Goal: Transaction & Acquisition: Purchase product/service

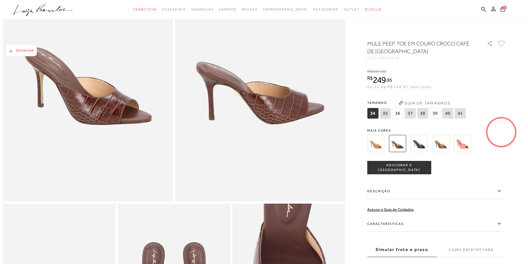
click at [438, 115] on span "39" at bounding box center [435, 113] width 11 height 11
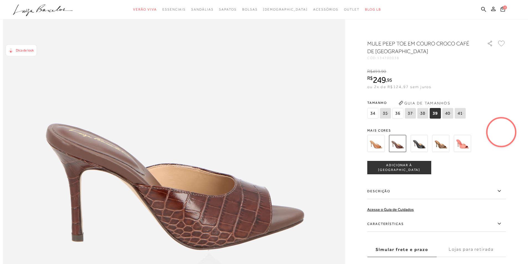
scroll to position [460, 0]
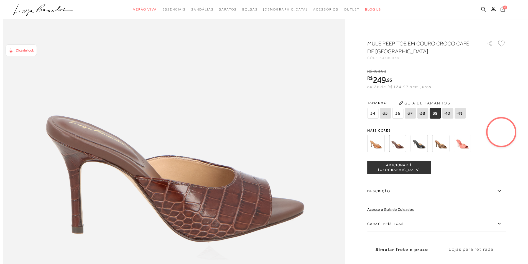
click at [404, 165] on button "ADICIONAR À [GEOGRAPHIC_DATA]" at bounding box center [399, 167] width 64 height 13
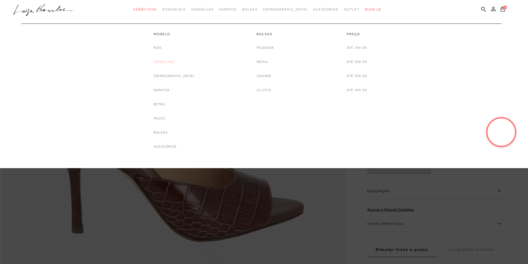
click at [171, 61] on link "Sandálias" at bounding box center [164, 62] width 21 height 6
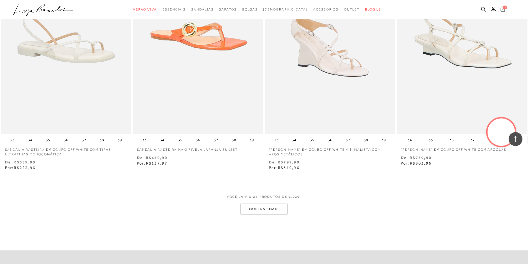
scroll to position [1294, 0]
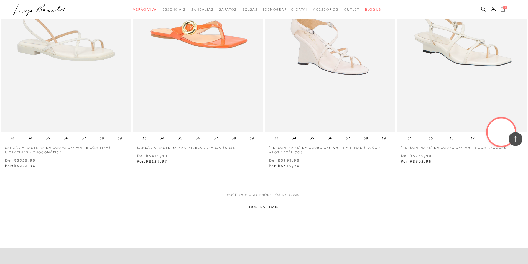
click at [265, 207] on button "MOSTRAR MAIS" at bounding box center [264, 207] width 47 height 11
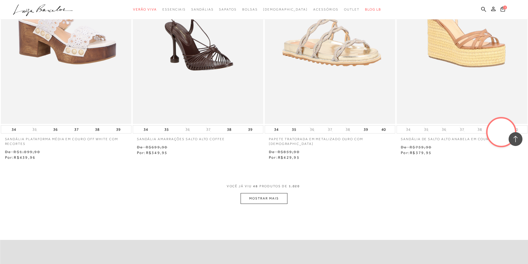
scroll to position [2729, 0]
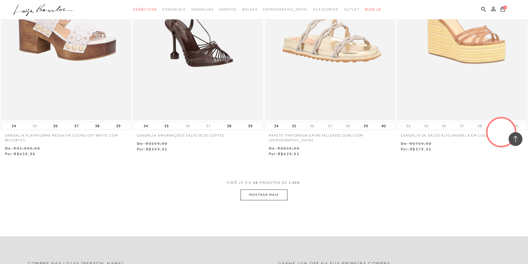
click at [270, 198] on button "MOSTRAR MAIS" at bounding box center [264, 195] width 47 height 11
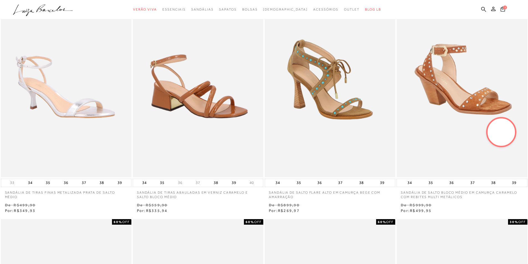
scroll to position [0, 0]
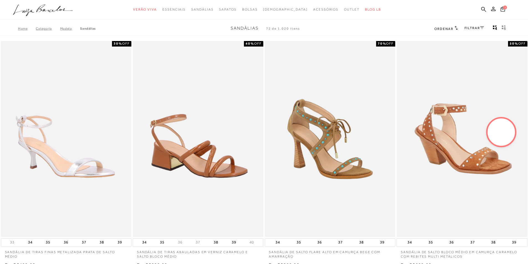
click at [477, 26] on link "FILTRAR" at bounding box center [474, 28] width 19 height 4
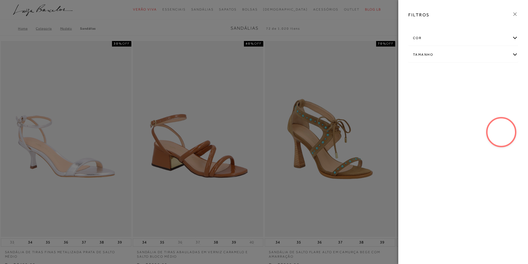
click at [448, 51] on div "Tamanho" at bounding box center [463, 54] width 109 height 15
click at [432, 118] on span "39/40" at bounding box center [435, 117] width 13 height 4
click at [432, 118] on input "39/40" at bounding box center [431, 118] width 6 height 6
checkbox input "true"
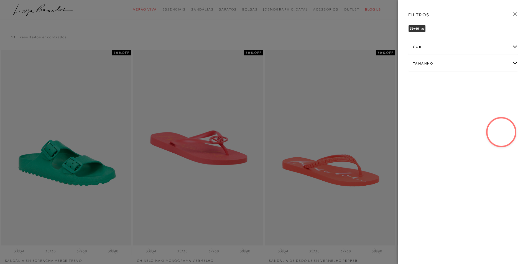
click at [418, 47] on div "cor" at bounding box center [463, 47] width 109 height 15
click at [515, 47] on div "cor" at bounding box center [463, 47] width 109 height 15
click at [486, 65] on div "Tamanho" at bounding box center [463, 63] width 109 height 15
click at [419, 126] on span "39" at bounding box center [417, 125] width 8 height 4
click at [418, 126] on input "39" at bounding box center [415, 127] width 6 height 6
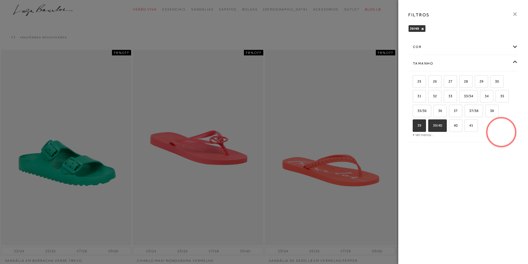
checkbox input "true"
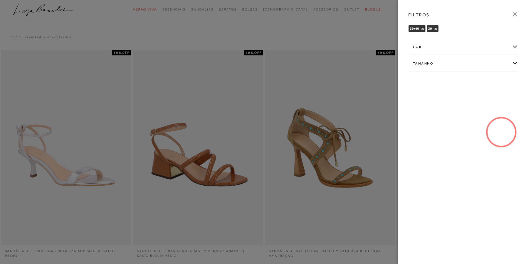
click at [379, 15] on div at bounding box center [264, 132] width 528 height 264
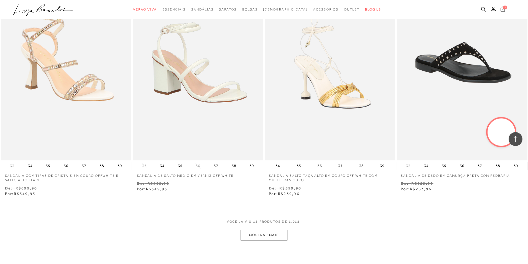
scroll to position [586, 0]
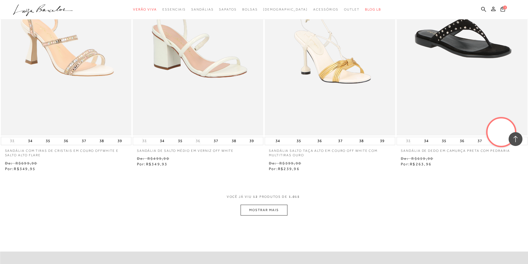
click at [266, 212] on button "MOSTRAR MAIS" at bounding box center [264, 210] width 47 height 11
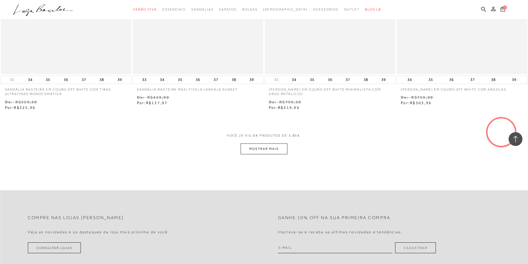
scroll to position [1421, 0]
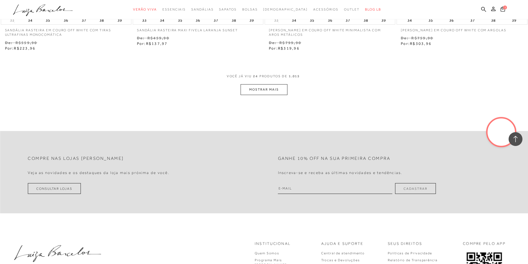
click at [277, 89] on button "MOSTRAR MAIS" at bounding box center [264, 89] width 47 height 11
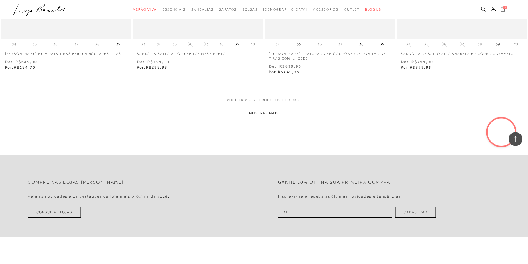
scroll to position [2135, 0]
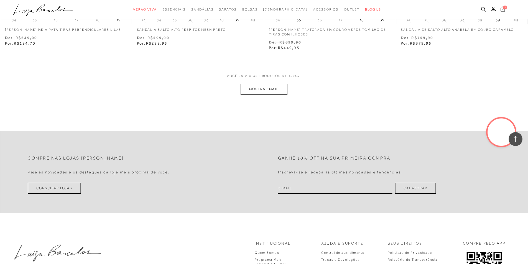
click at [279, 91] on button "MOSTRAR MAIS" at bounding box center [264, 89] width 47 height 11
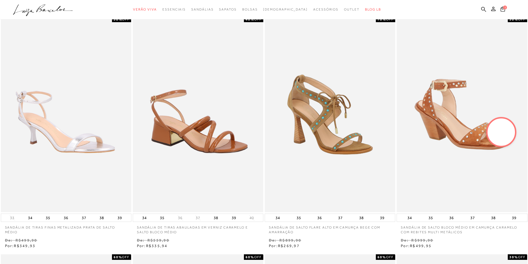
scroll to position [0, 0]
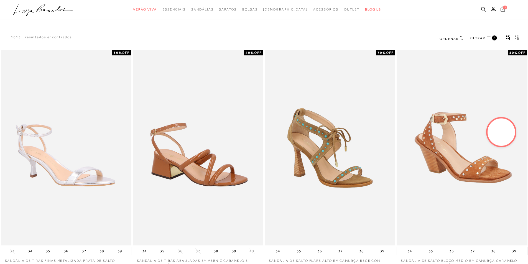
click at [478, 39] on span "FILTRAR" at bounding box center [478, 38] width 16 height 5
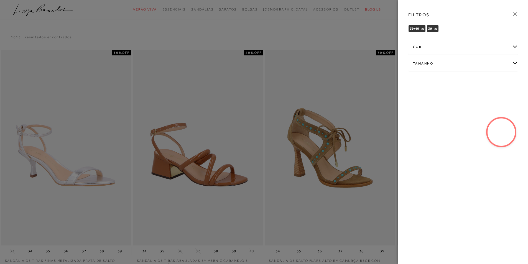
click at [440, 49] on div "cor" at bounding box center [463, 47] width 109 height 15
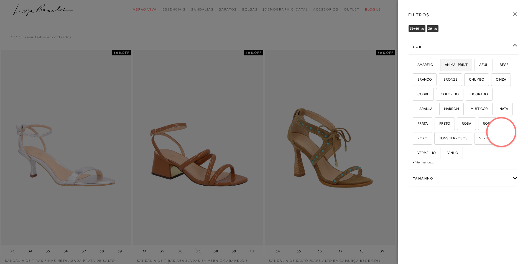
click at [448, 66] on span "ANIMAL PRINT" at bounding box center [454, 65] width 27 height 4
click at [445, 66] on input "ANIMAL PRINT" at bounding box center [443, 66] width 6 height 6
checkbox input "true"
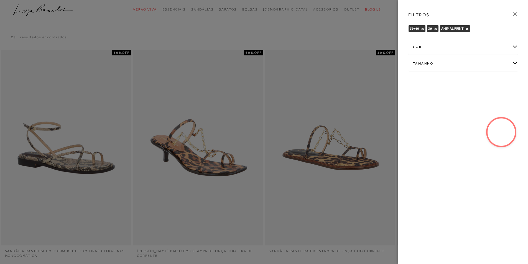
click at [423, 47] on div "cor" at bounding box center [463, 47] width 109 height 15
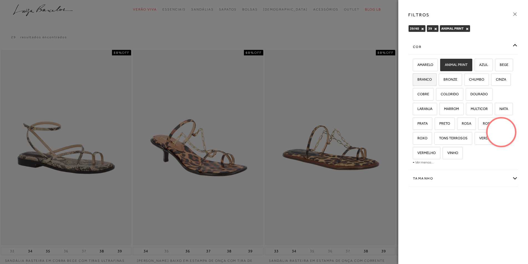
click at [432, 81] on span "BRANCO" at bounding box center [422, 79] width 19 height 4
click at [418, 81] on input "BRANCO" at bounding box center [415, 81] width 6 height 6
checkbox input "true"
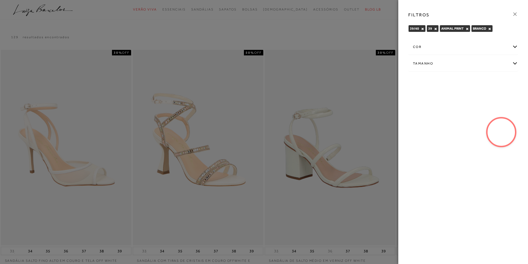
click at [417, 47] on div "cor" at bounding box center [463, 47] width 109 height 15
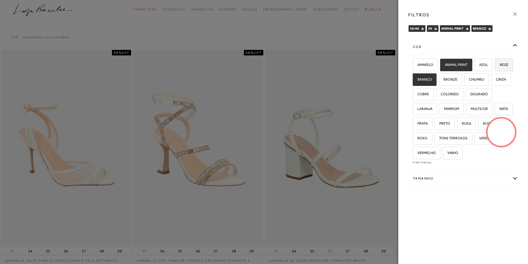
click at [496, 67] on span "BEGE" at bounding box center [502, 65] width 13 height 4
click at [494, 68] on input "BEGE" at bounding box center [497, 66] width 6 height 6
checkbox input "true"
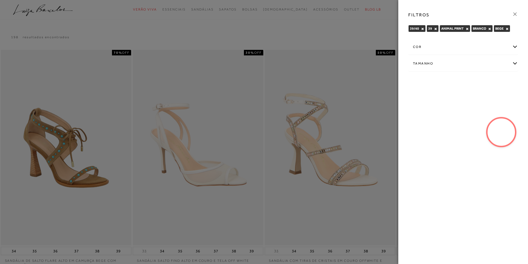
click at [341, 28] on div at bounding box center [264, 132] width 528 height 264
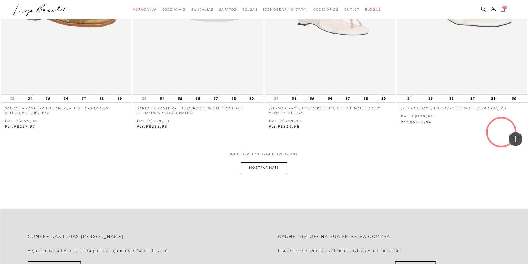
scroll to position [631, 0]
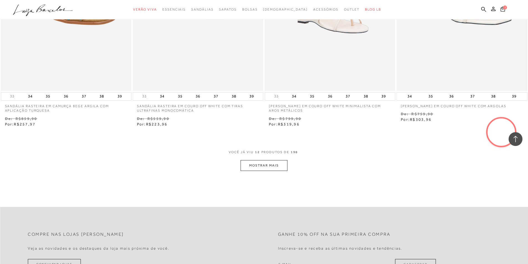
click at [261, 164] on button "MOSTRAR MAIS" at bounding box center [264, 165] width 47 height 11
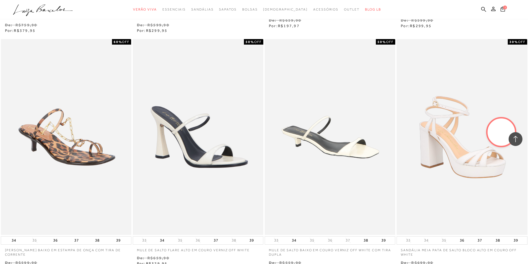
scroll to position [1396, 0]
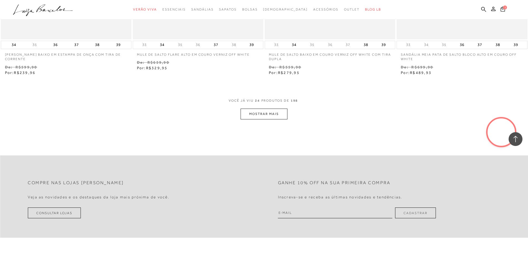
click at [263, 114] on button "MOSTRAR MAIS" at bounding box center [264, 114] width 47 height 11
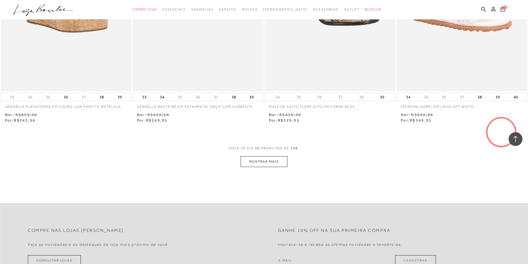
scroll to position [2064, 0]
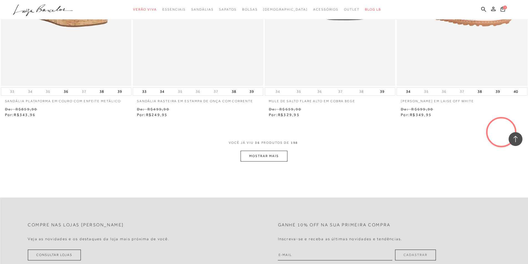
click at [274, 157] on button "MOSTRAR MAIS" at bounding box center [264, 156] width 47 height 11
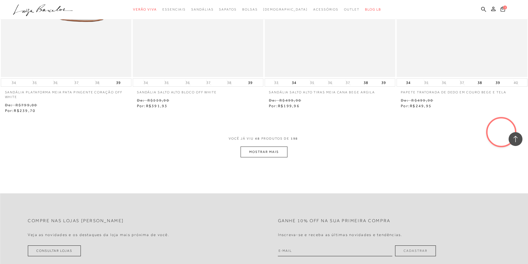
scroll to position [2795, 0]
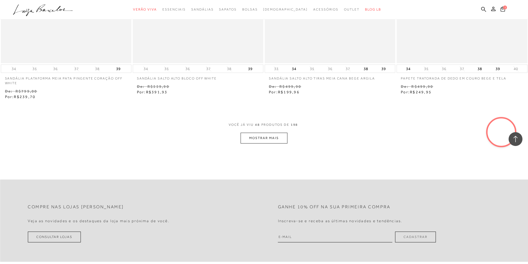
click at [268, 141] on button "MOSTRAR MAIS" at bounding box center [264, 138] width 47 height 11
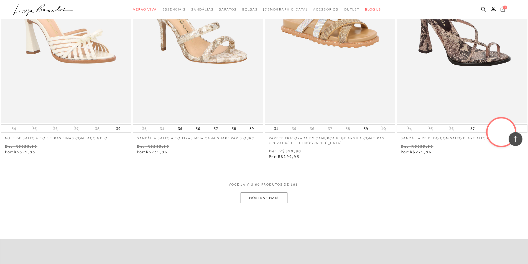
scroll to position [3466, 0]
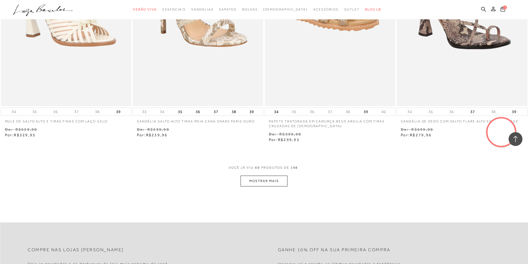
click at [279, 182] on button "MOSTRAR MAIS" at bounding box center [264, 181] width 47 height 11
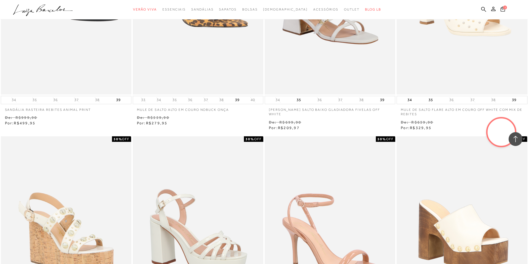
scroll to position [3869, 0]
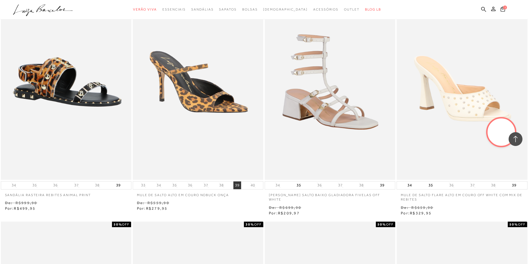
click at [237, 185] on button "39" at bounding box center [238, 186] width 8 height 8
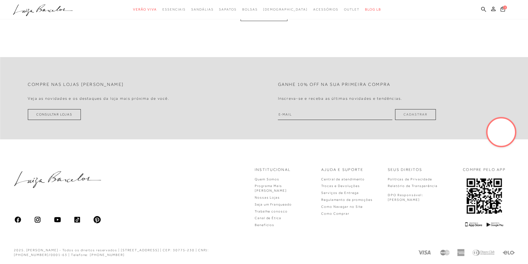
scroll to position [237, 0]
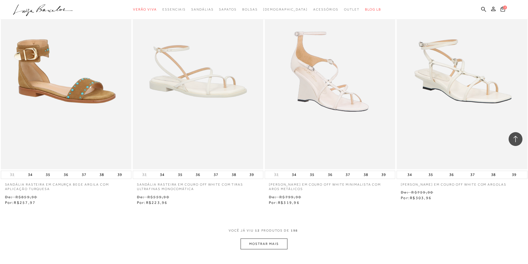
scroll to position [651, 0]
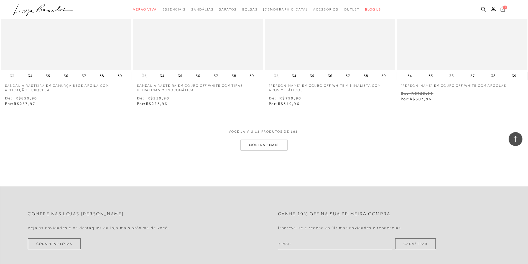
click at [254, 148] on button "MOSTRAR MAIS" at bounding box center [264, 145] width 47 height 11
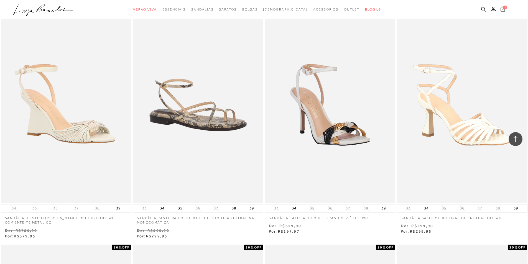
scroll to position [1037, 0]
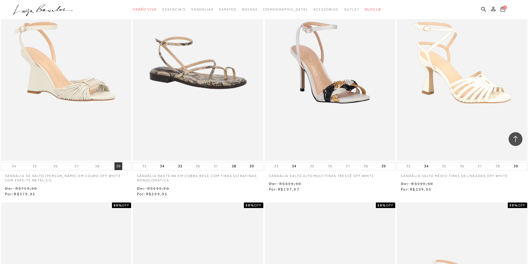
click at [117, 166] on button "39" at bounding box center [119, 167] width 8 height 8
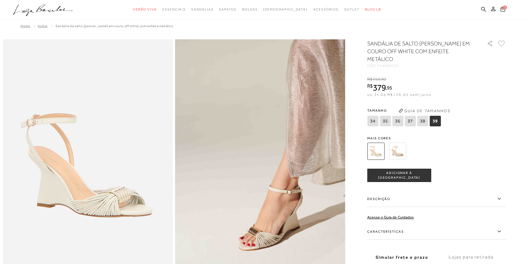
click at [399, 171] on span "ADICIONAR À [GEOGRAPHIC_DATA]" at bounding box center [399, 176] width 63 height 10
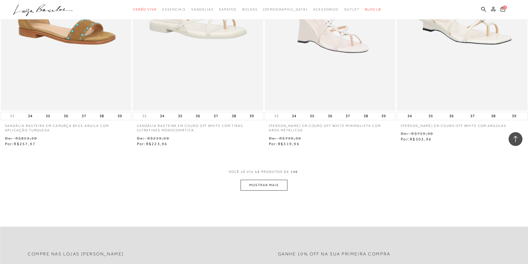
scroll to position [639, 0]
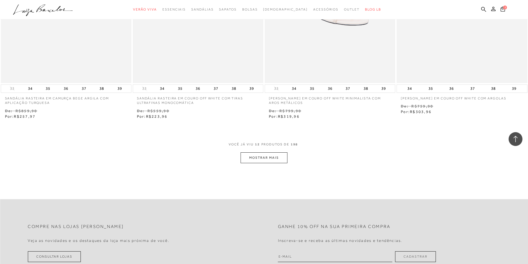
click at [279, 160] on button "MOSTRAR MAIS" at bounding box center [264, 158] width 47 height 11
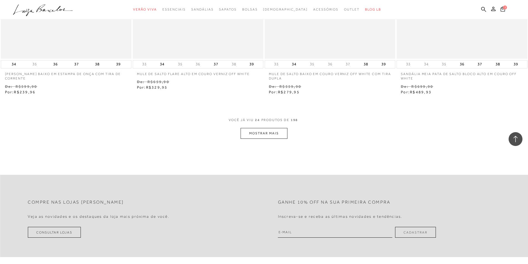
scroll to position [1463, 0]
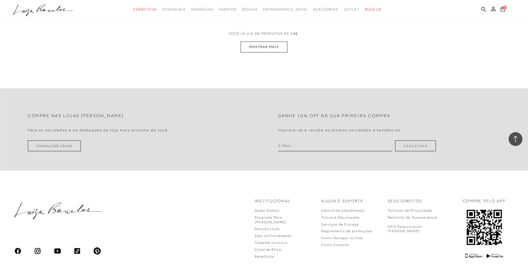
click at [278, 45] on button "MOSTRAR MAIS" at bounding box center [264, 47] width 47 height 11
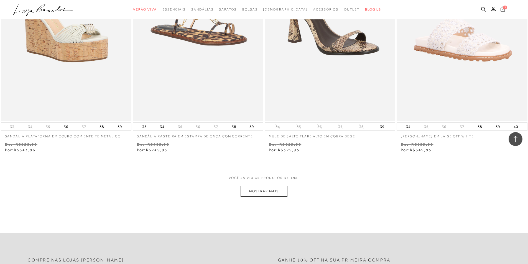
scroll to position [2034, 0]
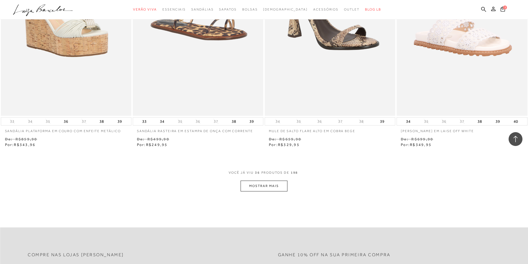
click at [268, 189] on button "MOSTRAR MAIS" at bounding box center [264, 186] width 47 height 11
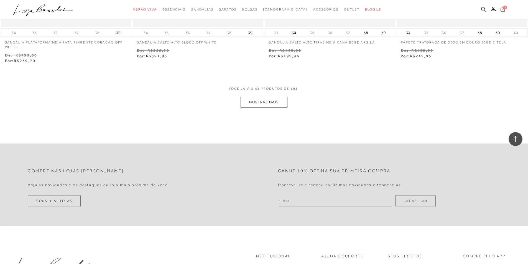
scroll to position [2835, 0]
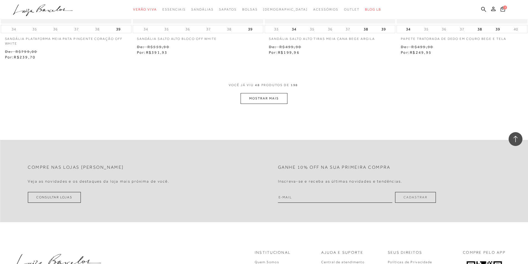
click at [279, 102] on button "MOSTRAR MAIS" at bounding box center [264, 98] width 47 height 11
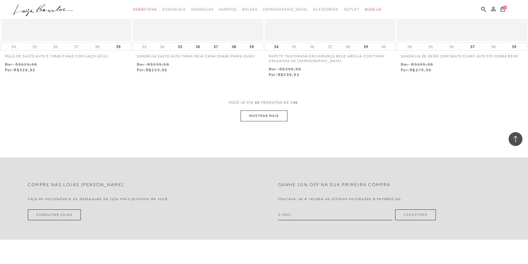
scroll to position [3540, 0]
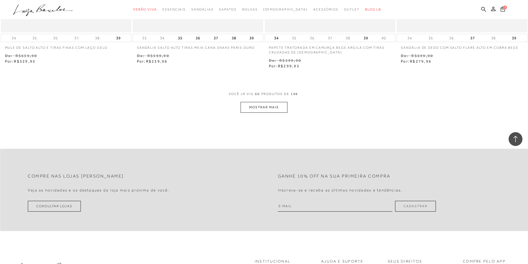
click at [273, 110] on button "MOSTRAR MAIS" at bounding box center [264, 107] width 47 height 11
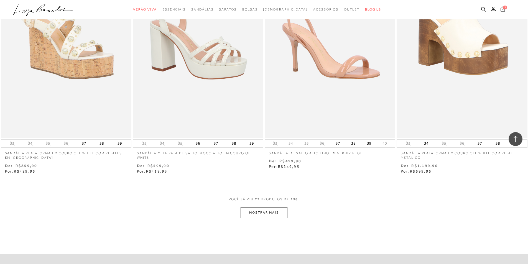
scroll to position [4239, 0]
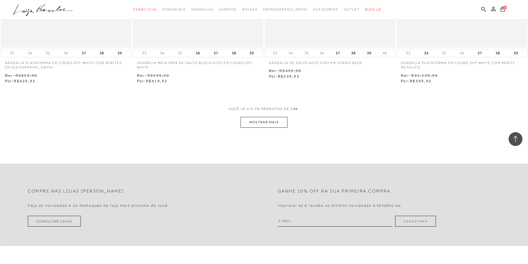
click at [270, 125] on button "MOSTRAR MAIS" at bounding box center [264, 122] width 47 height 11
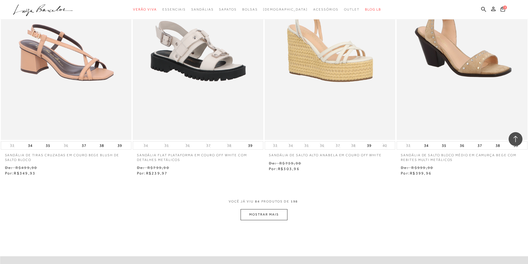
scroll to position [4901, 0]
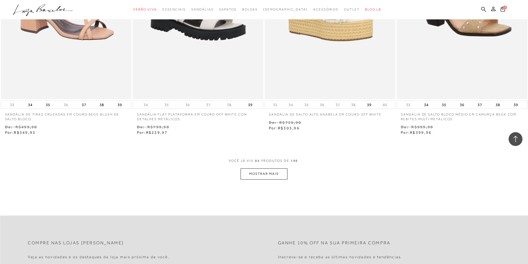
click at [270, 173] on button "MOSTRAR MAIS" at bounding box center [264, 174] width 47 height 11
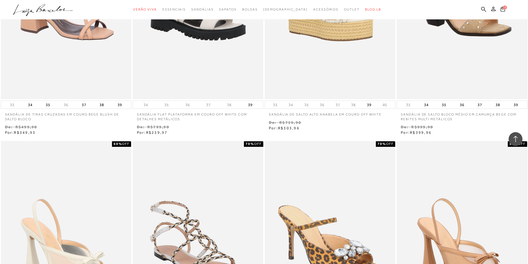
drag, startPoint x: 527, startPoint y: 216, endPoint x: 528, endPoint y: 222, distance: 5.6
click at [528, 222] on div "50% OFF SANDÁLIA DE SALTO FLARE ALTO EM COURO BEGE E TELA 33 34 35 36 37 38" at bounding box center [462, 253] width 132 height 224
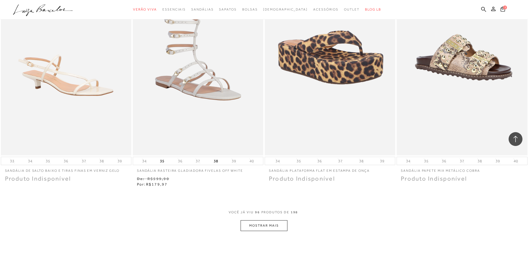
scroll to position [5605, 0]
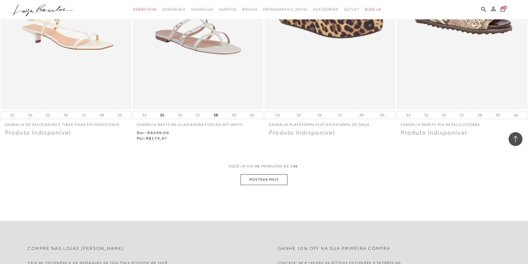
click at [279, 180] on button "MOSTRAR MAIS" at bounding box center [264, 179] width 47 height 11
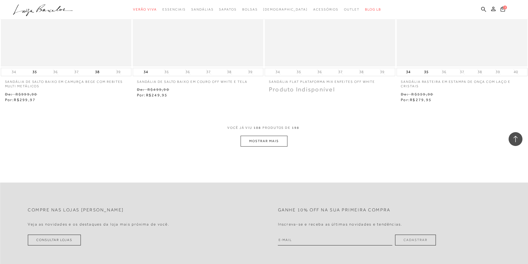
scroll to position [6331, 0]
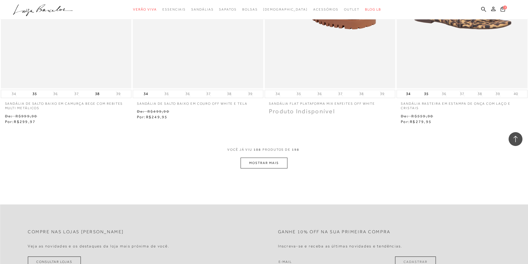
click at [258, 162] on button "MOSTRAR MAIS" at bounding box center [264, 163] width 47 height 11
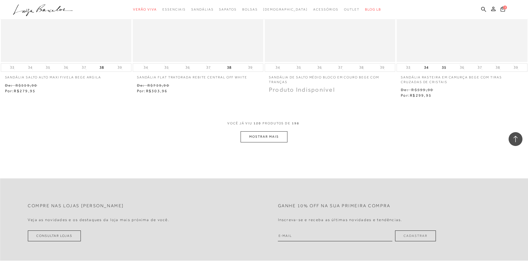
scroll to position [7079, 0]
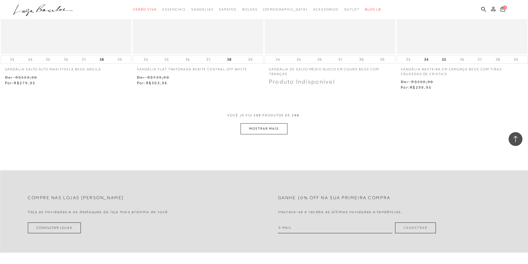
click at [276, 130] on button "MOSTRAR MAIS" at bounding box center [264, 128] width 47 height 11
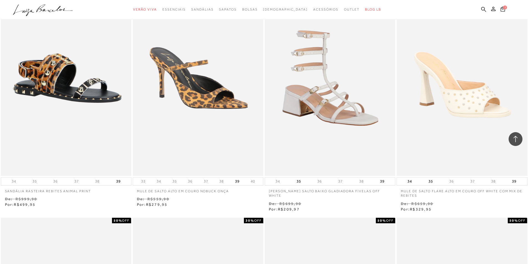
scroll to position [3775, 0]
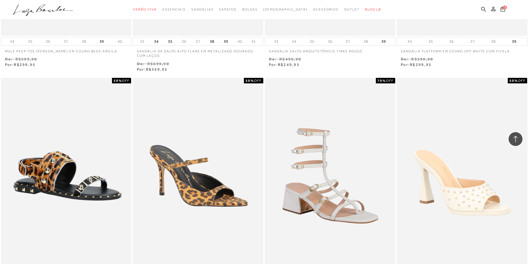
click at [483, 8] on icon at bounding box center [483, 9] width 5 height 5
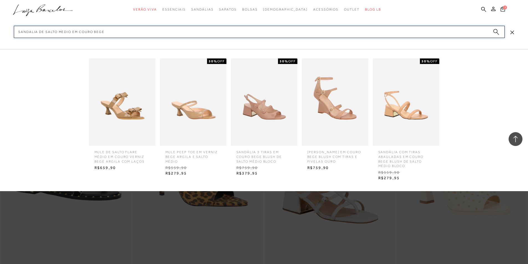
type input "sandalia de salto medio em couro bege"
click at [494, 33] on icon "submit" at bounding box center [496, 32] width 6 height 6
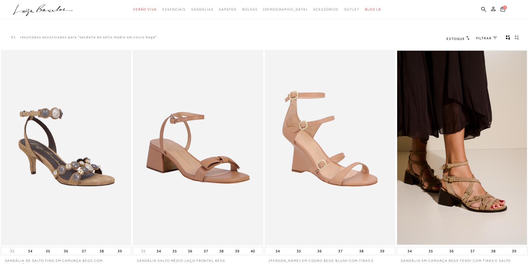
click at [486, 38] on span "FILTRAR" at bounding box center [484, 38] width 16 height 5
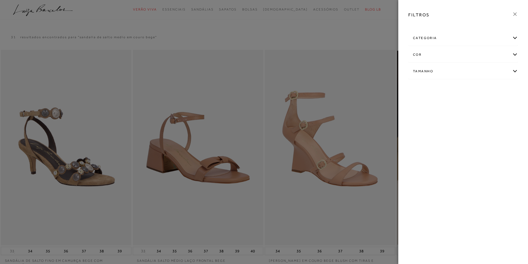
click at [434, 72] on div "Tamanho" at bounding box center [463, 71] width 109 height 15
click at [418, 105] on span "39" at bounding box center [417, 104] width 8 height 4
click at [418, 105] on input "39" at bounding box center [415, 105] width 6 height 6
checkbox input "true"
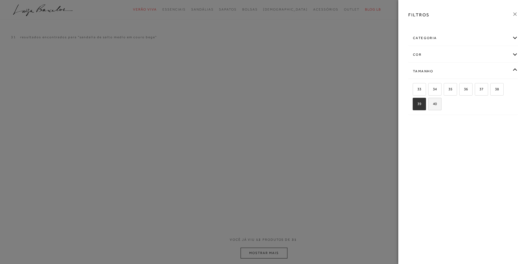
click at [440, 105] on label "40" at bounding box center [435, 104] width 13 height 12
click at [433, 105] on input "40" at bounding box center [431, 105] width 6 height 6
checkbox input "true"
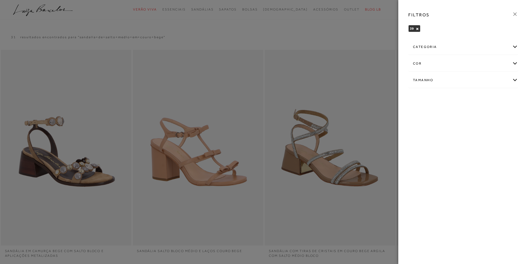
click at [337, 37] on div at bounding box center [264, 132] width 528 height 264
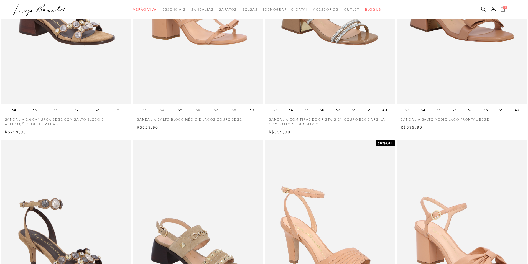
scroll to position [262, 0]
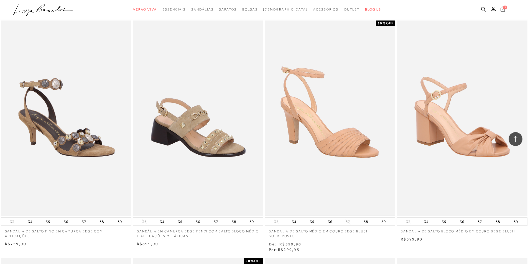
click at [332, 131] on img at bounding box center [330, 118] width 130 height 194
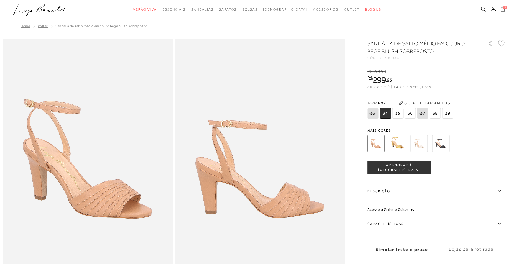
click at [447, 113] on span "39" at bounding box center [447, 113] width 11 height 11
click at [400, 166] on span "ADICIONAR À [GEOGRAPHIC_DATA]" at bounding box center [399, 168] width 63 height 10
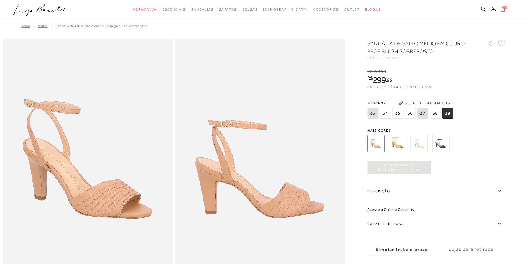
click at [505, 8] on span "4" at bounding box center [505, 7] width 4 height 4
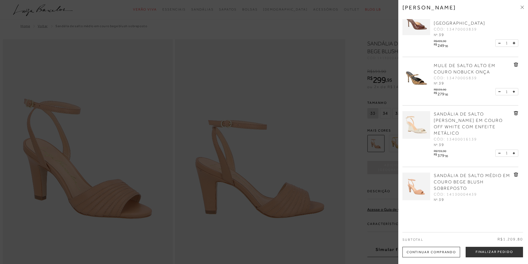
scroll to position [23, 0]
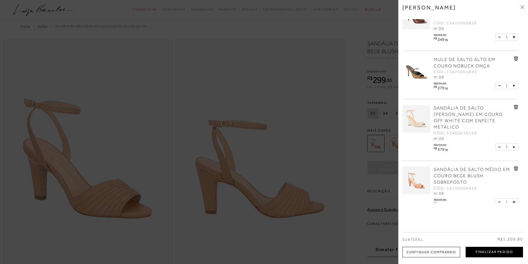
click at [478, 253] on button "Finalizar Pedido" at bounding box center [494, 252] width 57 height 11
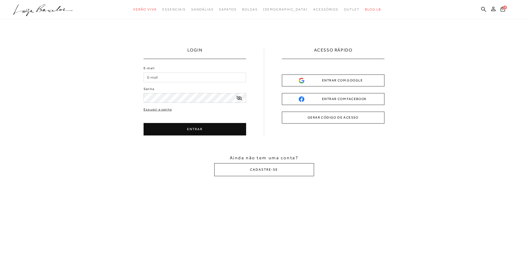
click at [363, 80] on div "ENTRAR COM GOOGLE" at bounding box center [333, 81] width 69 height 6
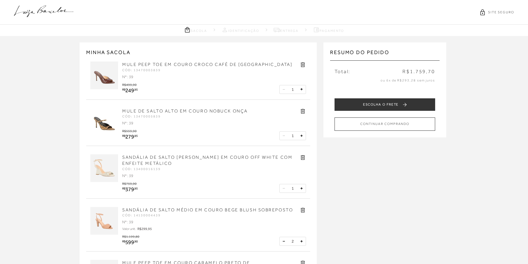
click at [302, 209] on icon at bounding box center [303, 210] width 6 height 6
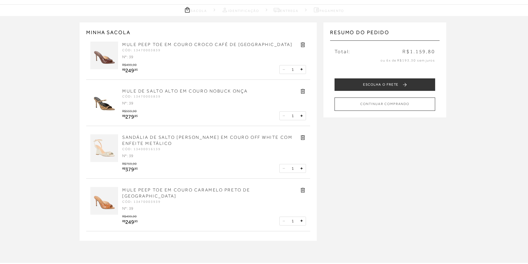
scroll to position [14, 0]
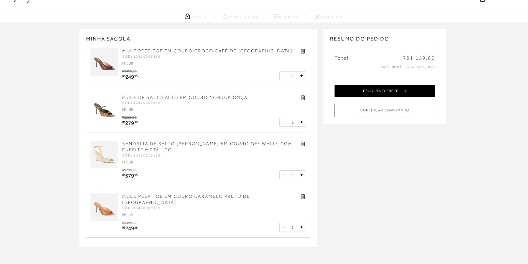
click at [380, 92] on button "ESCOLHA O FRETE" at bounding box center [385, 91] width 101 height 12
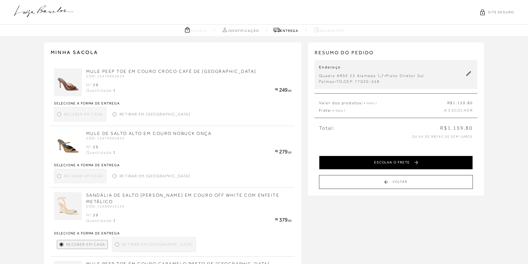
click at [381, 163] on button "ESCOLHA O FRETE" at bounding box center [396, 163] width 154 height 14
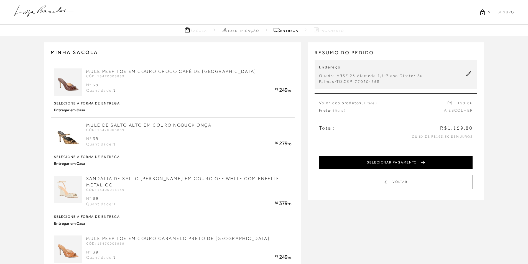
click at [383, 163] on button "SELECIONAR PAGAMENTO" at bounding box center [396, 163] width 154 height 14
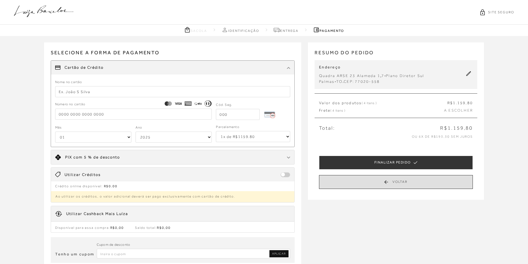
click at [382, 184] on button "Voltar" at bounding box center [396, 182] width 154 height 14
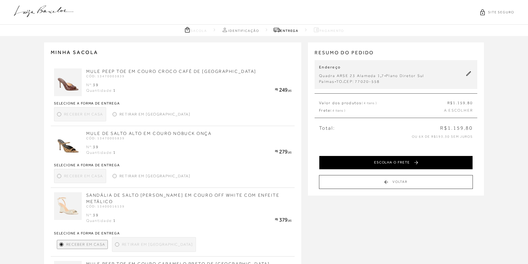
click at [387, 158] on button "ESCOLHA O FRETE" at bounding box center [396, 163] width 154 height 14
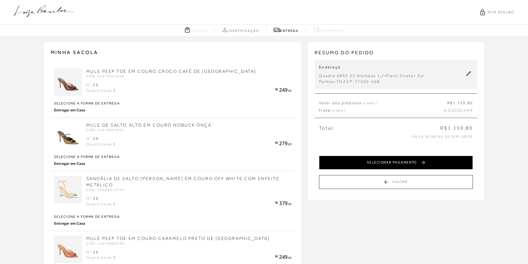
click at [411, 162] on button "SELECIONAR PAGAMENTO" at bounding box center [396, 163] width 154 height 14
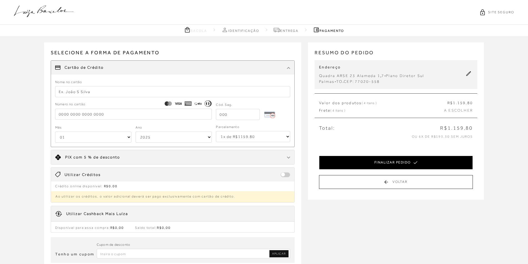
click at [385, 163] on button "FINALIZAR PEDIDO" at bounding box center [396, 163] width 154 height 14
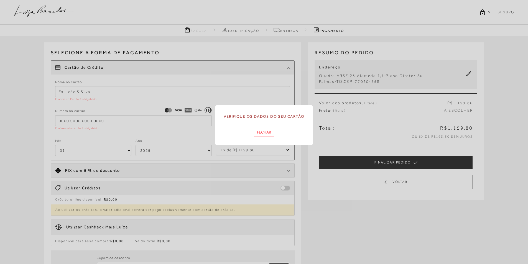
click at [262, 131] on button "Fechar" at bounding box center [264, 132] width 20 height 9
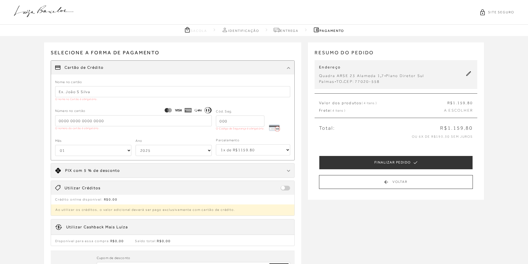
drag, startPoint x: 524, startPoint y: 109, endPoint x: 520, endPoint y: 132, distance: 23.2
click at [520, 133] on div "MINHA SACOLA MULE PEEP TOE EM COURO CROCO CAFÉ DE SALTO ALTO CÓD: 13470003839 N…" at bounding box center [264, 168] width 528 height 265
click at [334, 113] on span "Frete ( 4 itens )" at bounding box center [332, 111] width 26 height 6
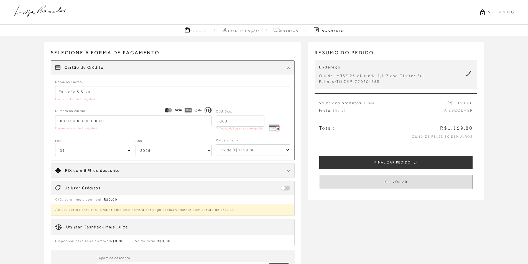
click at [400, 182] on button "Voltar" at bounding box center [396, 182] width 154 height 14
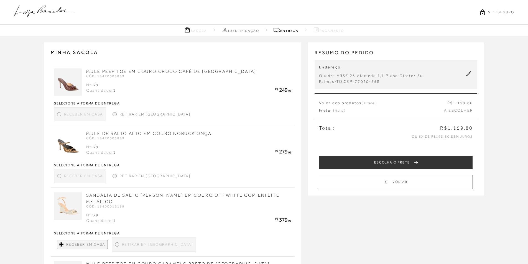
click at [60, 115] on div at bounding box center [59, 114] width 2 height 2
click at [59, 110] on div "Receber em Casa" at bounding box center [80, 114] width 52 height 14
click at [58, 117] on div "Receber em Casa" at bounding box center [80, 114] width 52 height 14
click at [60, 114] on div at bounding box center [59, 114] width 2 height 2
click at [116, 115] on div "Retirar em Loja" at bounding box center [151, 114] width 82 height 9
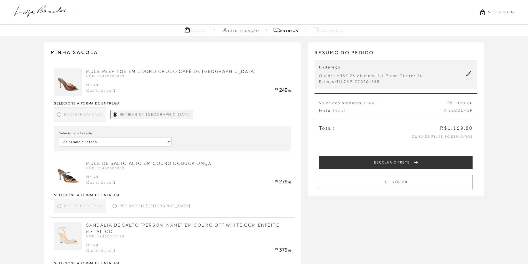
click at [115, 209] on div "Retirar em Loja" at bounding box center [151, 206] width 82 height 9
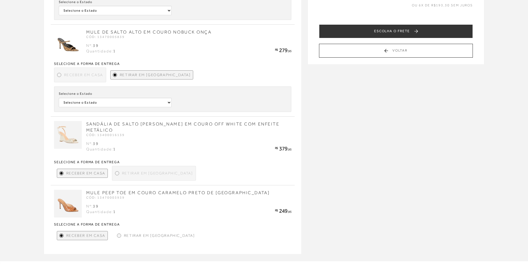
scroll to position [137, 0]
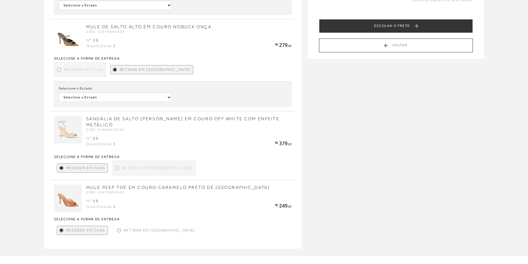
click at [116, 167] on div at bounding box center [117, 168] width 2 height 2
click at [117, 167] on div at bounding box center [117, 168] width 2 height 2
click at [120, 229] on div at bounding box center [119, 231] width 4 height 4
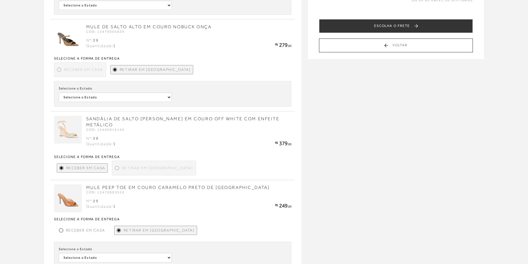
click at [56, 223] on div "Receber em Casa Retirar em Loja Selecione o Estado Selecione o Estado São Paulo" at bounding box center [173, 245] width 238 height 44
click at [62, 229] on div at bounding box center [61, 230] width 2 height 2
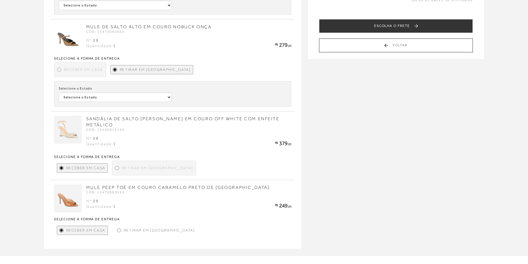
click at [60, 166] on div at bounding box center [61, 168] width 4 height 4
click at [57, 68] on div "Receber em Casa" at bounding box center [80, 69] width 52 height 15
click at [58, 68] on div at bounding box center [59, 70] width 4 height 4
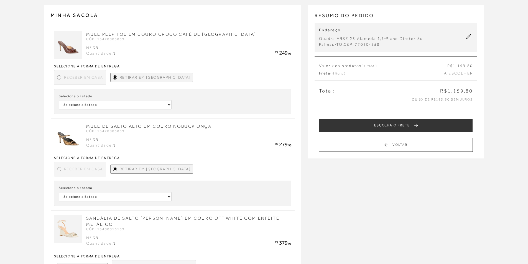
scroll to position [37, 0]
click at [59, 80] on div at bounding box center [59, 78] width 4 height 4
click at [59, 79] on div at bounding box center [59, 78] width 2 height 2
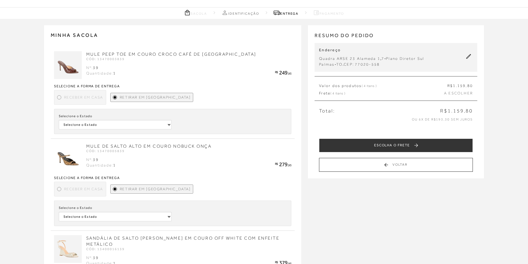
scroll to position [0, 0]
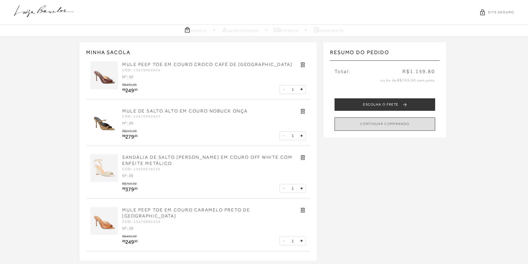
click at [378, 121] on button "CONTINUAR COMPRANDO" at bounding box center [385, 124] width 101 height 13
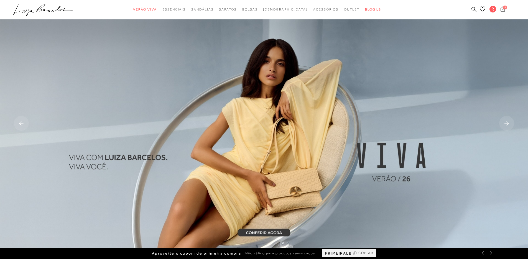
click at [476, 9] on icon at bounding box center [474, 9] width 5 height 5
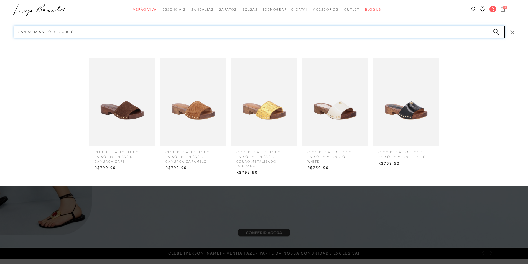
type input "sandalia salto medio bege"
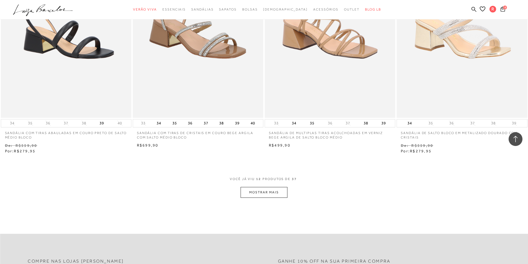
scroll to position [600, 0]
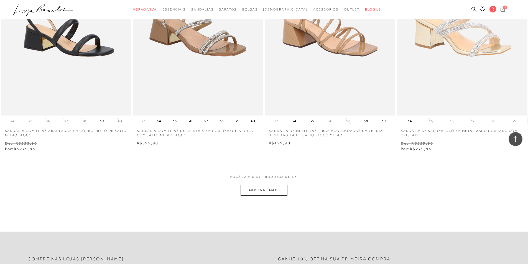
click at [260, 189] on button "MOSTRAR MAIS" at bounding box center [264, 190] width 47 height 11
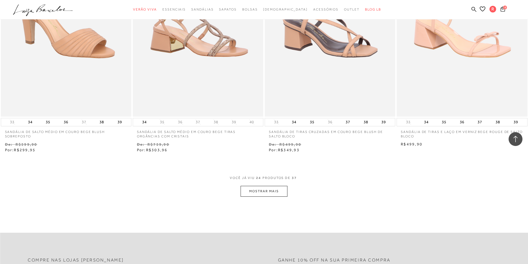
scroll to position [1305, 0]
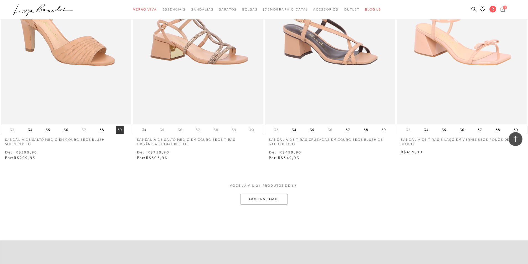
click at [121, 131] on button "39" at bounding box center [120, 130] width 8 height 8
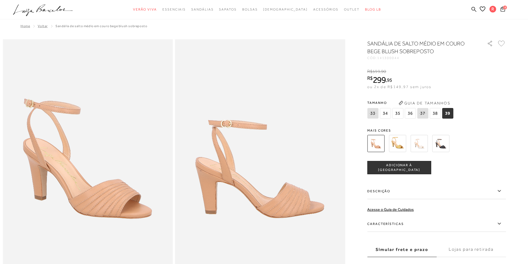
click at [389, 167] on span "ADICIONAR À [GEOGRAPHIC_DATA]" at bounding box center [399, 168] width 63 height 10
click at [503, 8] on span "5" at bounding box center [505, 7] width 4 height 4
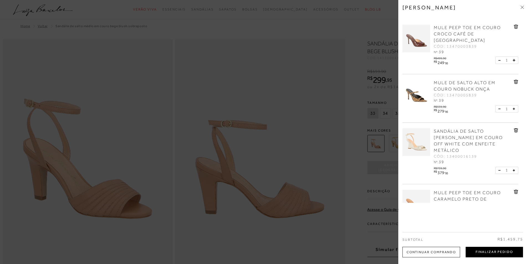
click at [480, 251] on button "Finalizar Pedido" at bounding box center [494, 252] width 57 height 11
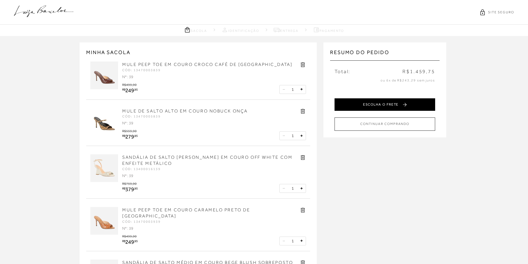
click at [372, 104] on button "ESCOLHA O FRETE" at bounding box center [385, 104] width 101 height 12
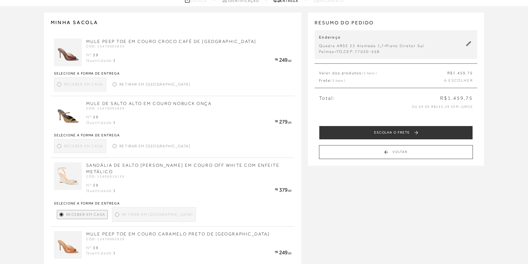
scroll to position [31, 0]
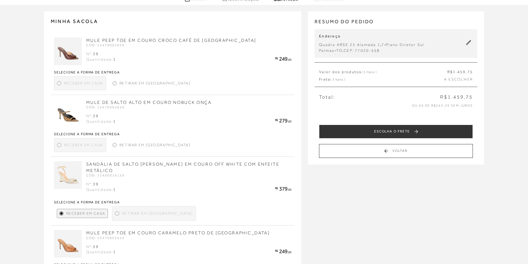
click at [59, 86] on div "Receber em Casa" at bounding box center [80, 83] width 52 height 14
click at [59, 82] on div at bounding box center [59, 83] width 2 height 2
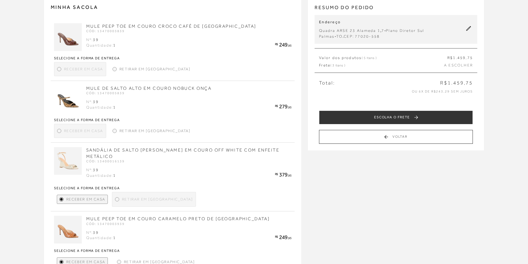
scroll to position [42, 0]
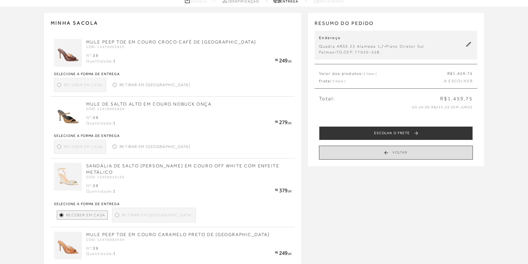
click at [415, 153] on button "Voltar" at bounding box center [396, 153] width 154 height 14
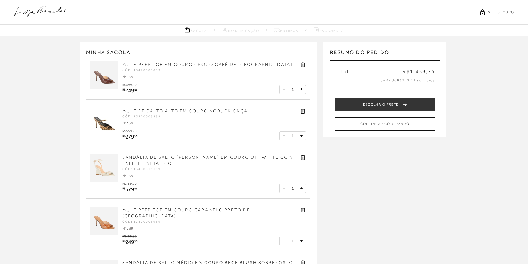
click at [303, 67] on icon at bounding box center [303, 65] width 4 height 5
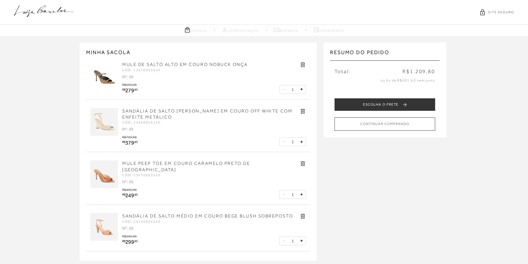
click at [302, 63] on icon at bounding box center [303, 65] width 4 height 5
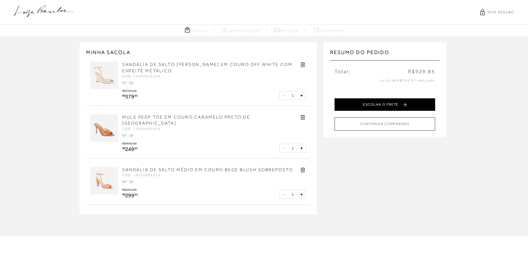
click at [363, 103] on button "ESCOLHA O FRETE" at bounding box center [385, 104] width 101 height 12
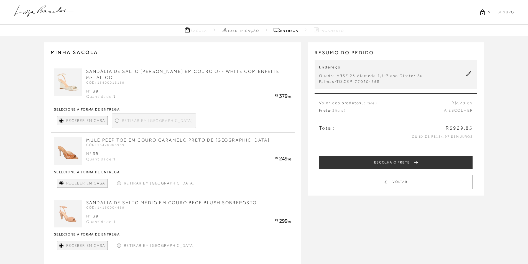
click at [469, 72] on icon at bounding box center [468, 73] width 5 height 5
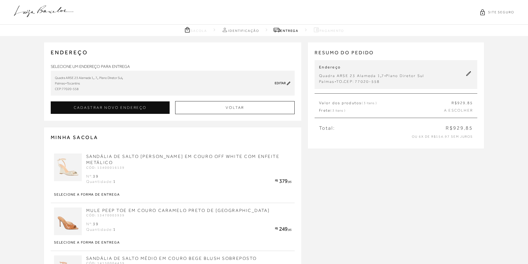
click at [133, 78] on div "Quadra ARSE 23 Alameda 1 , 7 , Plano Diretor Sul , Palmas - Tocantins CEP: 7702…" at bounding box center [155, 83] width 201 height 17
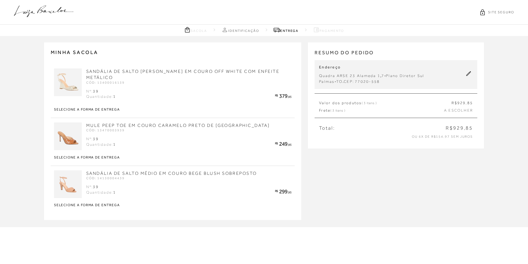
click at [463, 74] on div "Endereço Quadra ARSE 23 Alameda 1 , 7 - Plano Diretor Sul Palmas - TO . CEP: 77…" at bounding box center [396, 74] width 163 height 29
click at [468, 74] on icon at bounding box center [468, 73] width 5 height 5
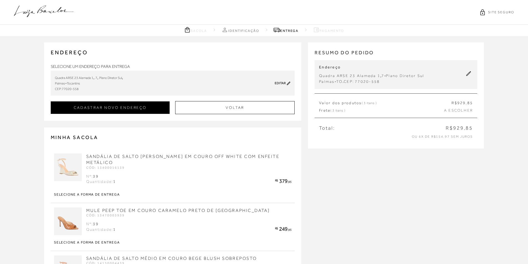
click at [136, 110] on button "CADASTRAR NOVO ENDEREÇO" at bounding box center [110, 108] width 119 height 12
checkbox input "true"
select select
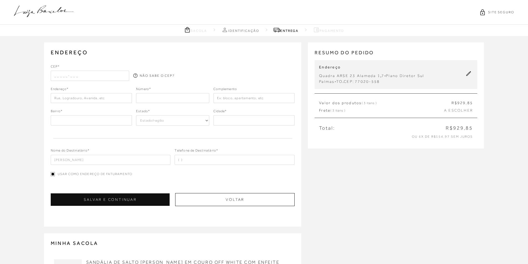
click at [85, 77] on input "text" at bounding box center [90, 76] width 79 height 10
type input "77020-558"
select select "TO"
type input "Quadra ARSE 23 Alameda 1"
type input "Plano Diretor Sul"
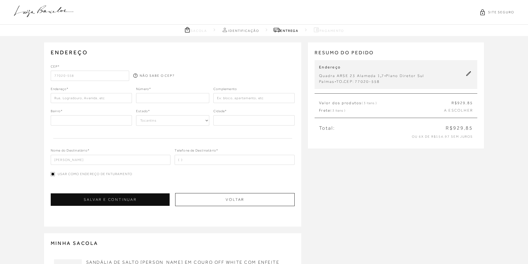
type input "Palmas"
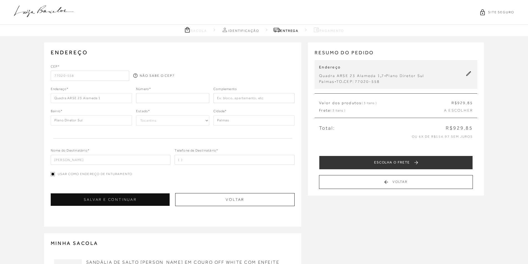
click at [160, 98] on input "number" at bounding box center [172, 98] width 73 height 10
type input "7"
click at [224, 100] on input "text" at bounding box center [254, 98] width 81 height 10
drag, startPoint x: 255, startPoint y: 97, endPoint x: 189, endPoint y: 100, distance: 66.3
click at [189, 100] on div "Endereço* Quadra ARSE 23 Alameda 1 Número* 7 Complemento residencial das art" at bounding box center [173, 95] width 244 height 17
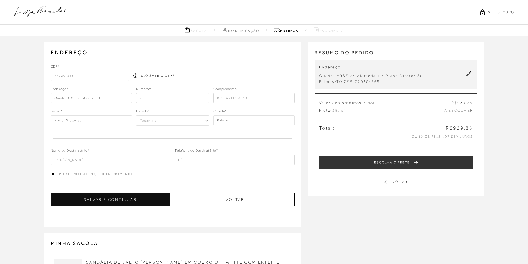
type input "RES ARTES 801A"
click at [68, 160] on input "REGINA REIS" at bounding box center [111, 160] width 120 height 10
type input "REGINA BEZERRA REIS"
click at [180, 162] on input "tel" at bounding box center [235, 160] width 120 height 10
type input "(63) 99983-7186"
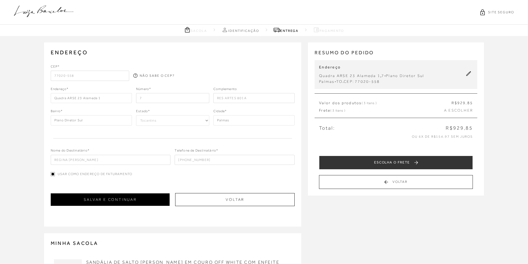
click at [124, 201] on button "SALVAR E CONTINUAR" at bounding box center [110, 200] width 119 height 12
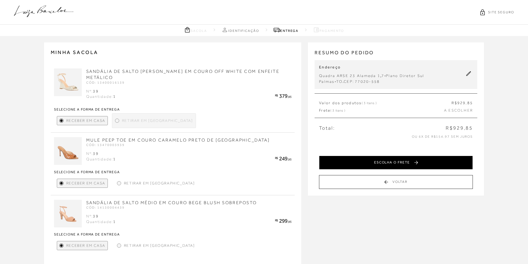
click at [389, 163] on button "ESCOLHA O FRETE" at bounding box center [396, 163] width 154 height 14
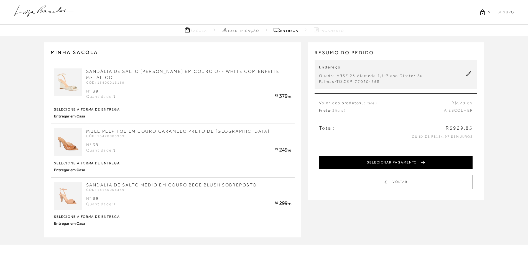
click at [388, 163] on button "SELECIONAR PAGAMENTO" at bounding box center [396, 163] width 154 height 14
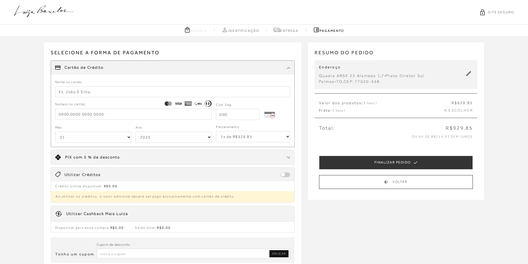
click at [467, 74] on icon at bounding box center [468, 73] width 5 height 5
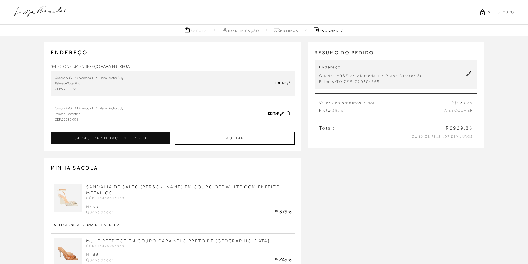
click at [284, 81] on div "Editar" at bounding box center [272, 83] width 35 height 4
click at [287, 82] on div "Editar" at bounding box center [272, 83] width 35 height 4
click at [288, 84] on icon at bounding box center [288, 83] width 3 height 3
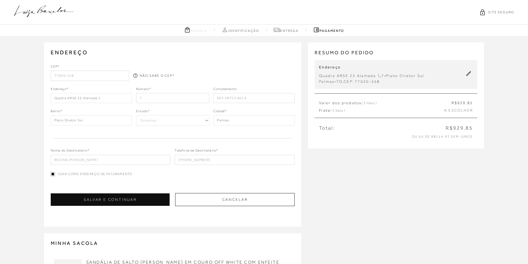
click at [153, 99] on input "7" at bounding box center [172, 98] width 73 height 10
type input "7"
click at [127, 197] on button "SALVAR E CONTINUAR" at bounding box center [110, 200] width 119 height 12
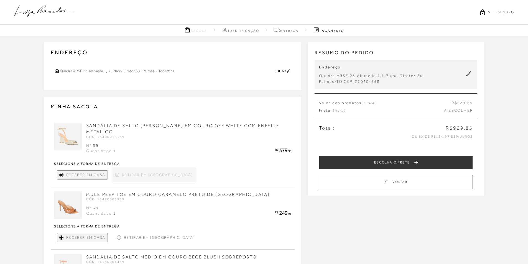
click at [471, 73] on icon at bounding box center [468, 73] width 5 height 5
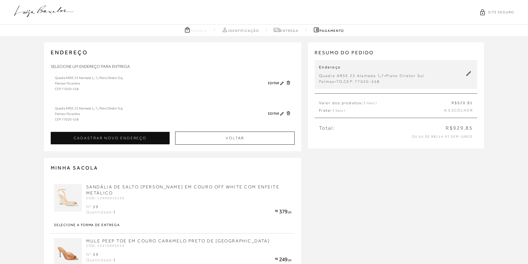
click at [471, 73] on icon at bounding box center [468, 73] width 5 height 5
click at [470, 73] on icon at bounding box center [468, 73] width 5 height 5
click at [281, 83] on icon at bounding box center [282, 83] width 4 height 4
click at [282, 83] on icon at bounding box center [281, 83] width 3 height 3
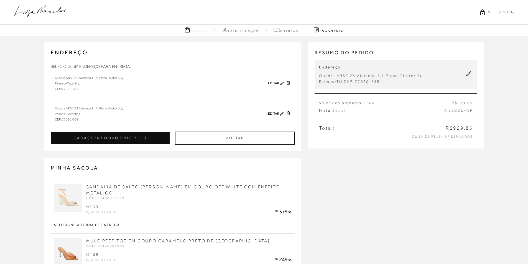
click at [280, 83] on icon at bounding box center [282, 83] width 4 height 4
click at [103, 142] on button "CADASTRAR NOVO ENDEREÇO" at bounding box center [110, 138] width 119 height 12
type input "REGINA REIS"
checkbox input "true"
select select
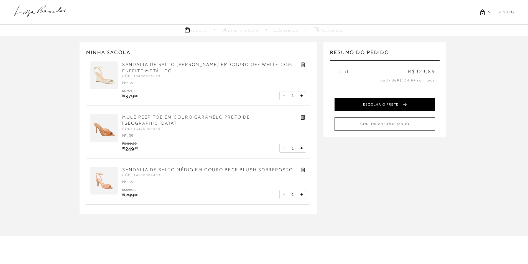
click at [384, 108] on button "ESCOLHA O FRETE" at bounding box center [385, 104] width 101 height 12
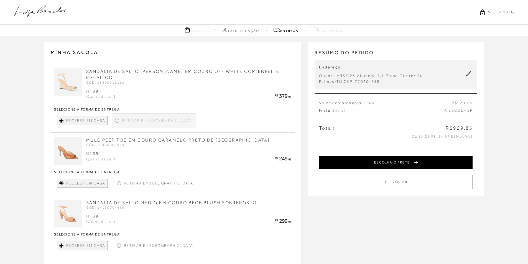
click at [410, 164] on button "ESCOLHA O FRETE" at bounding box center [396, 163] width 154 height 14
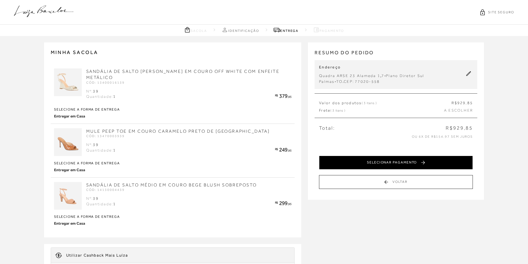
click at [425, 163] on button "SELECIONAR PAGAMENTO" at bounding box center [396, 163] width 154 height 14
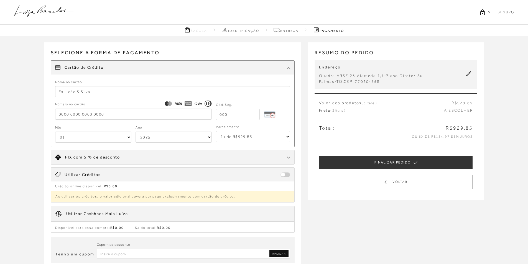
drag, startPoint x: 524, startPoint y: 120, endPoint x: 524, endPoint y: 126, distance: 6.1
click at [524, 126] on div "MINHA SACOLA SANDÁLIA DE SALTO ANABELA EM COURO OFF WHITE COM ENFEITE METÁLICO …" at bounding box center [264, 162] width 528 height 252
click at [87, 94] on input "text" at bounding box center [172, 91] width 235 height 11
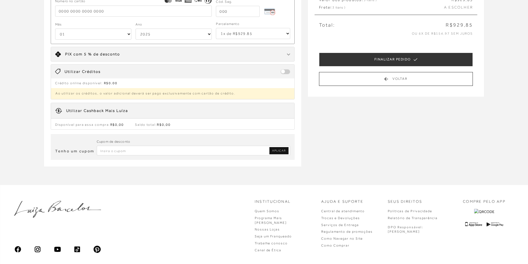
scroll to position [131, 0]
